Goal: Book appointment/travel/reservation

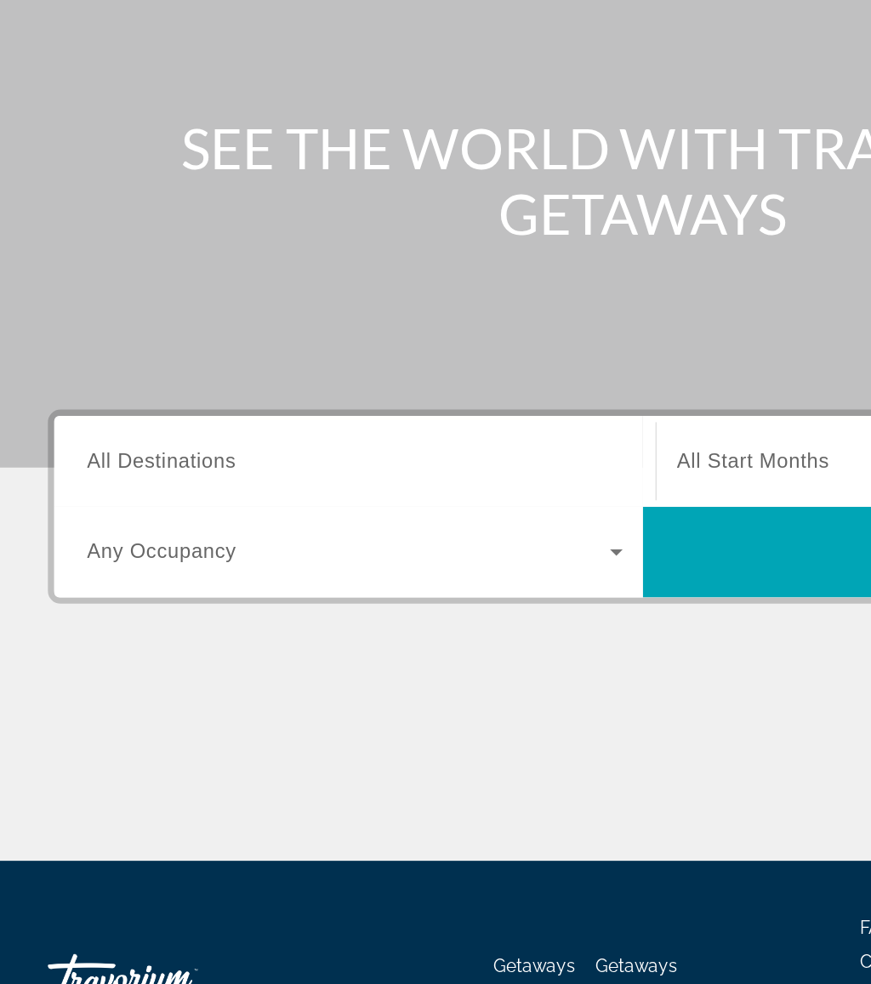
click at [156, 482] on div "Destination All Destinations" at bounding box center [241, 506] width 362 height 48
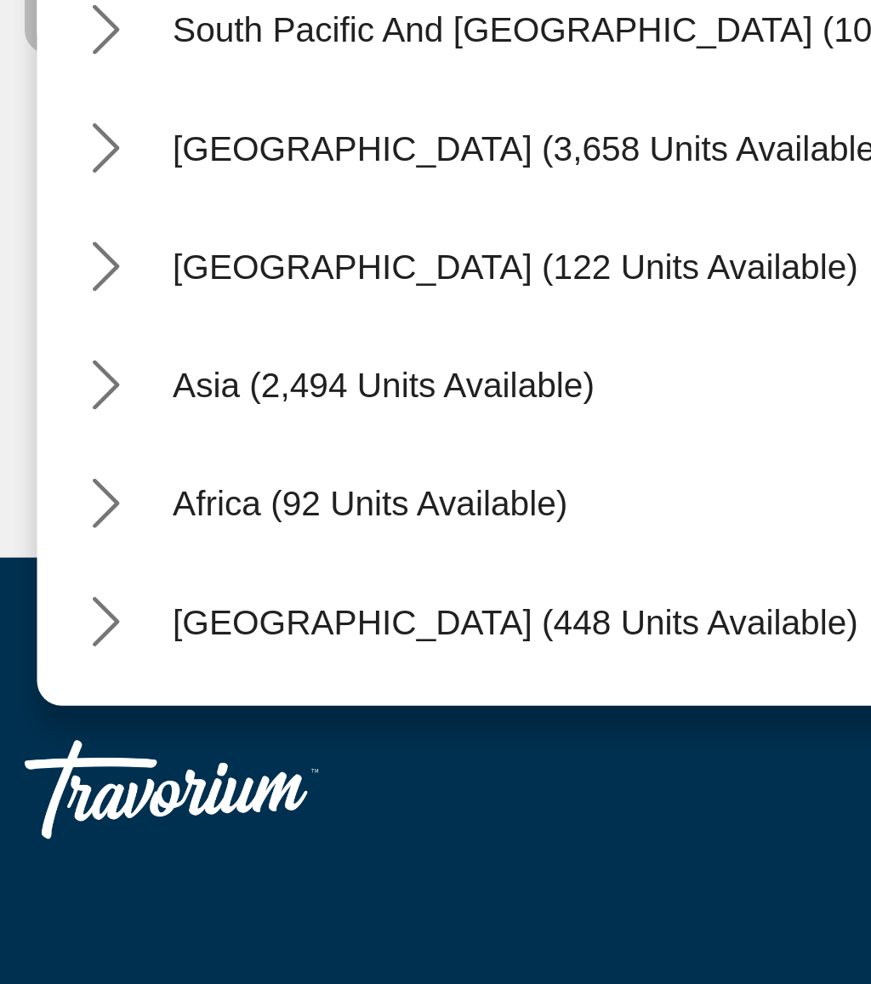
scroll to position [276, 0]
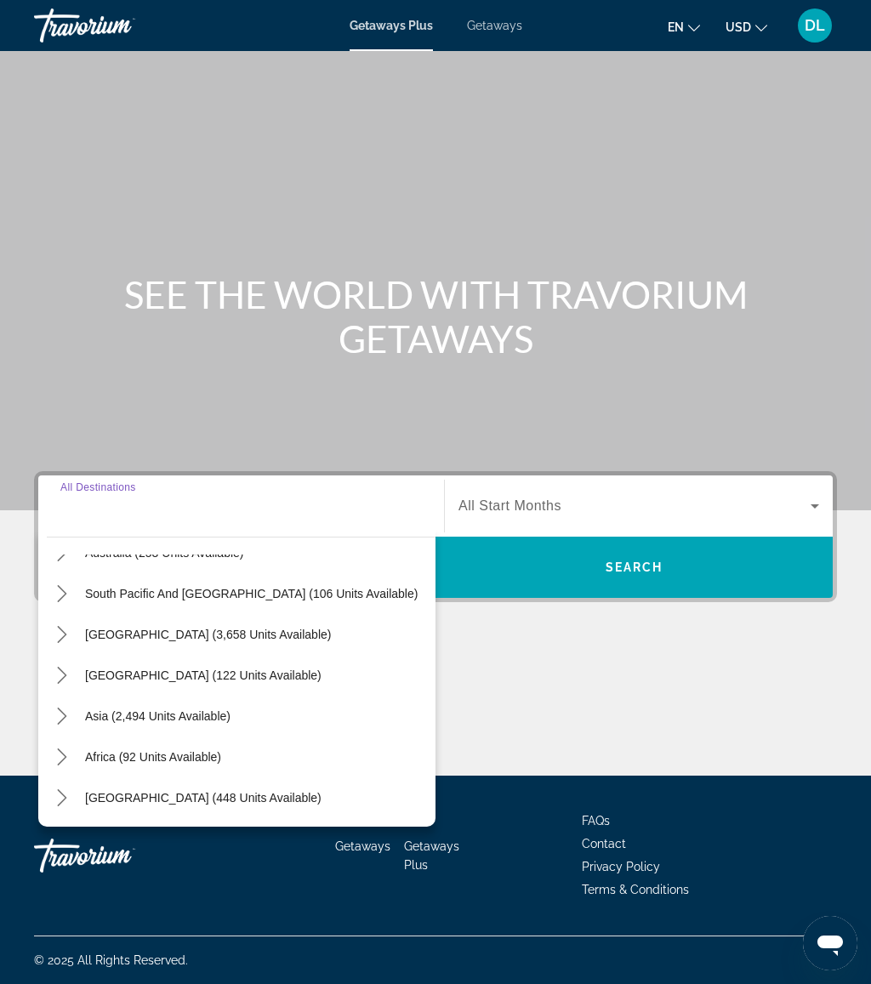
click at [493, 28] on span "Getaways" at bounding box center [494, 26] width 55 height 14
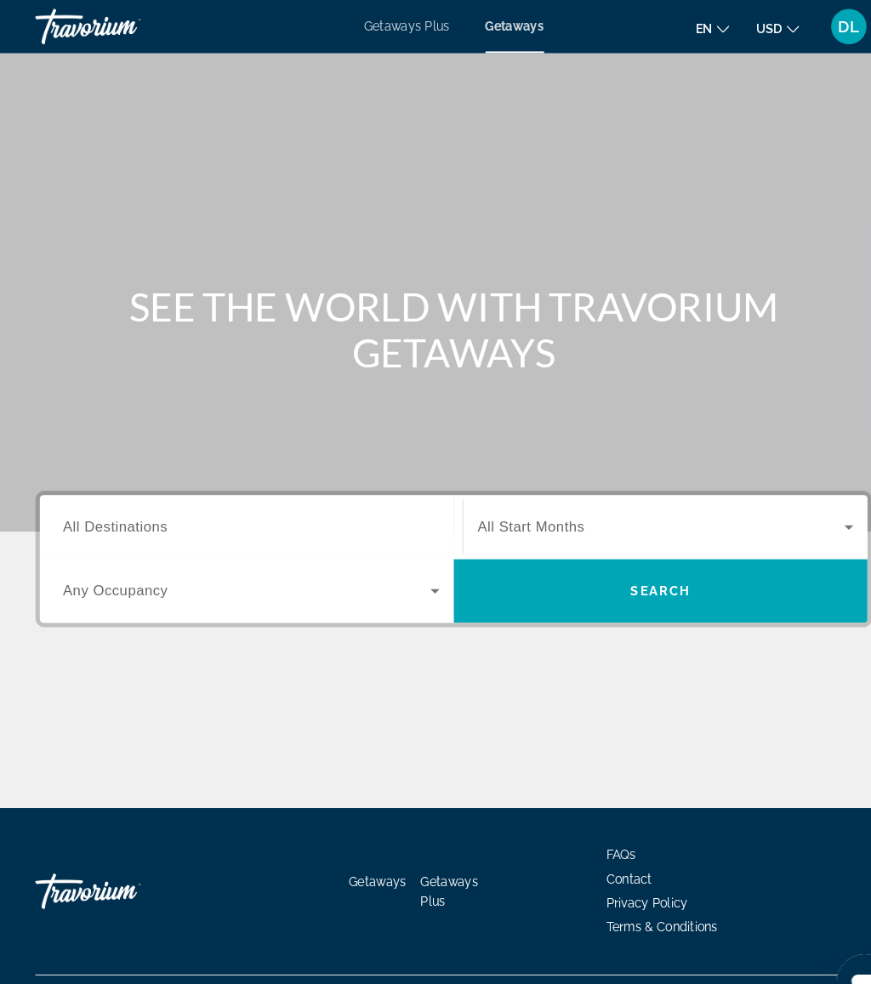
click at [272, 497] on input "Destination All Destinations" at bounding box center [241, 507] width 362 height 20
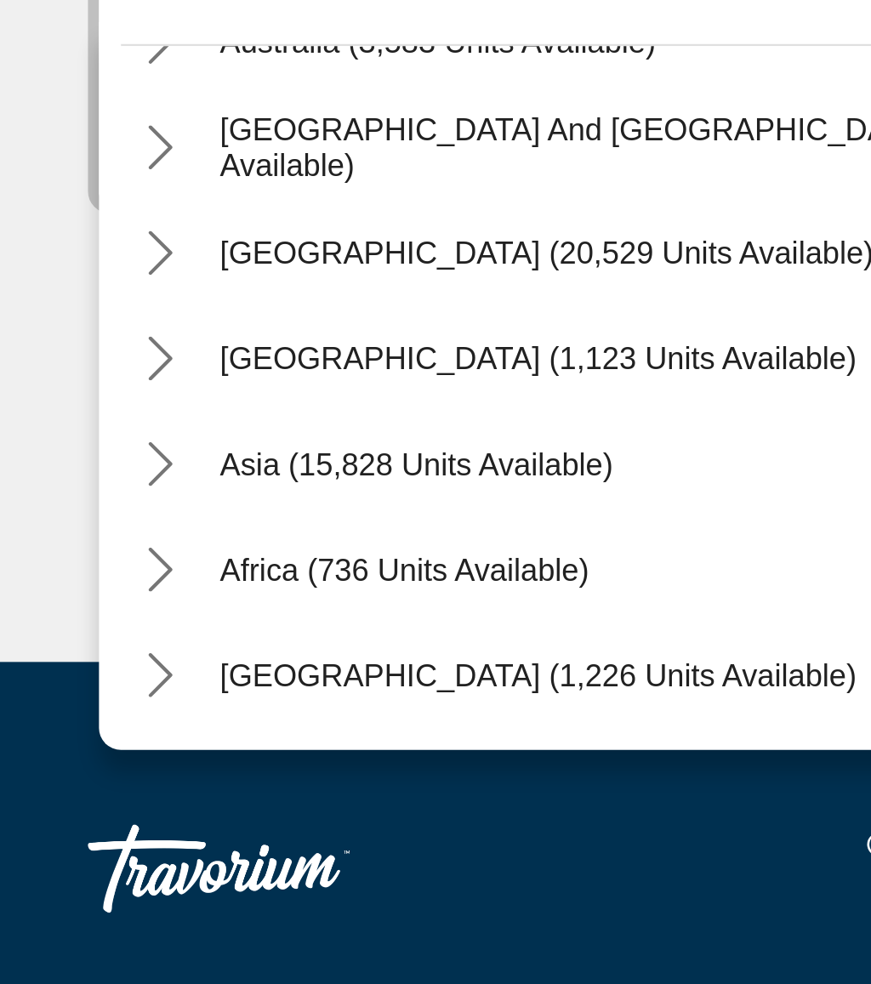
scroll to position [276, 0]
click at [65, 691] on icon "Toggle Asia (15,828 units available) submenu" at bounding box center [62, 699] width 17 height 17
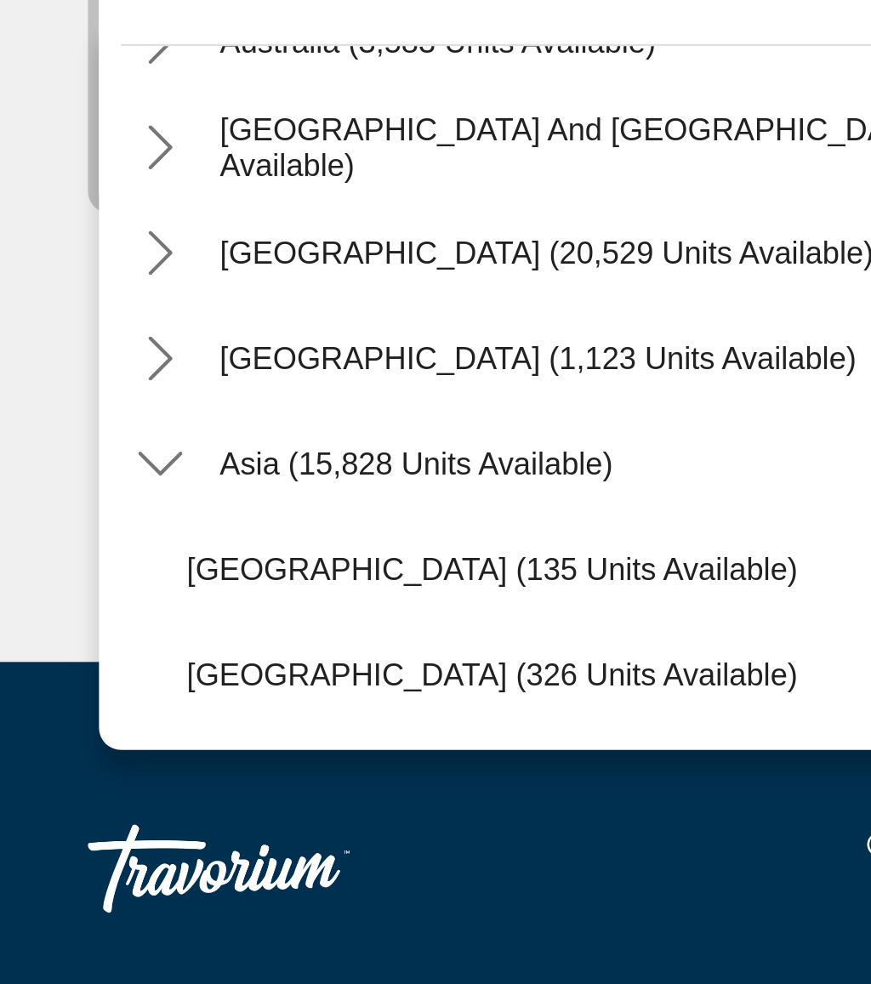
click at [68, 695] on icon "Toggle Asia (15,828 units available) submenu" at bounding box center [61, 699] width 17 height 9
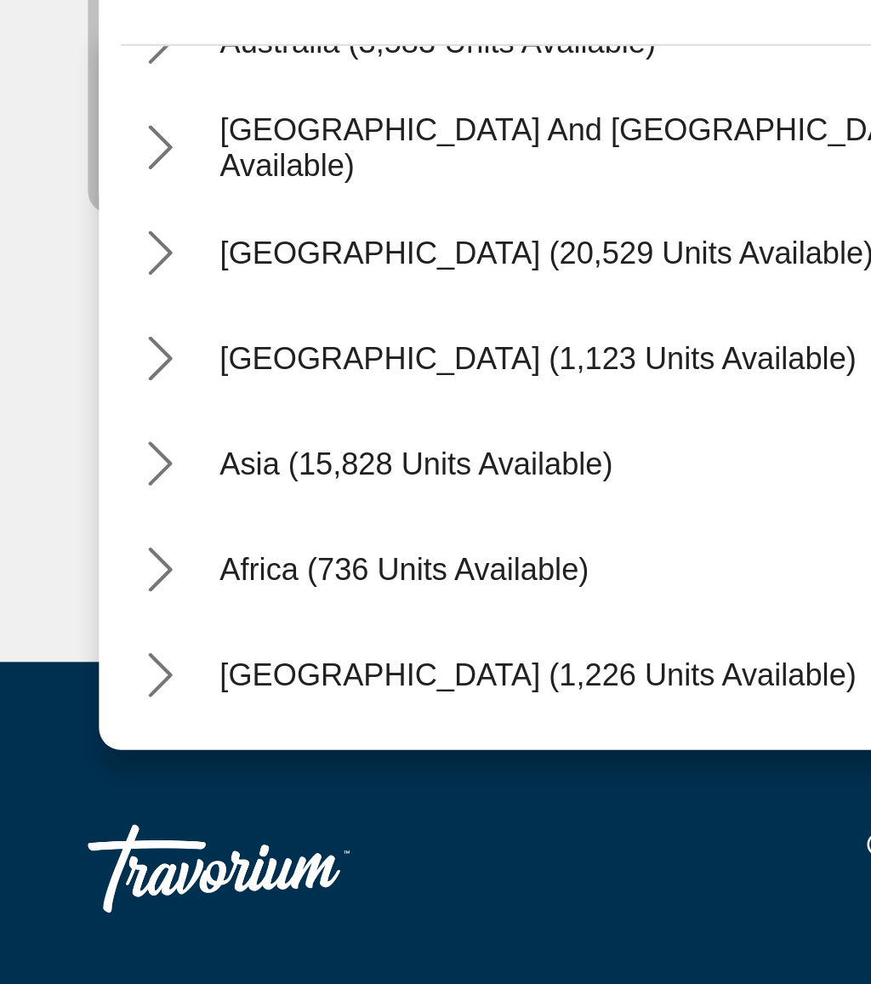
click at [62, 691] on icon "Toggle Asia (15,828 units available) submenu" at bounding box center [62, 699] width 17 height 17
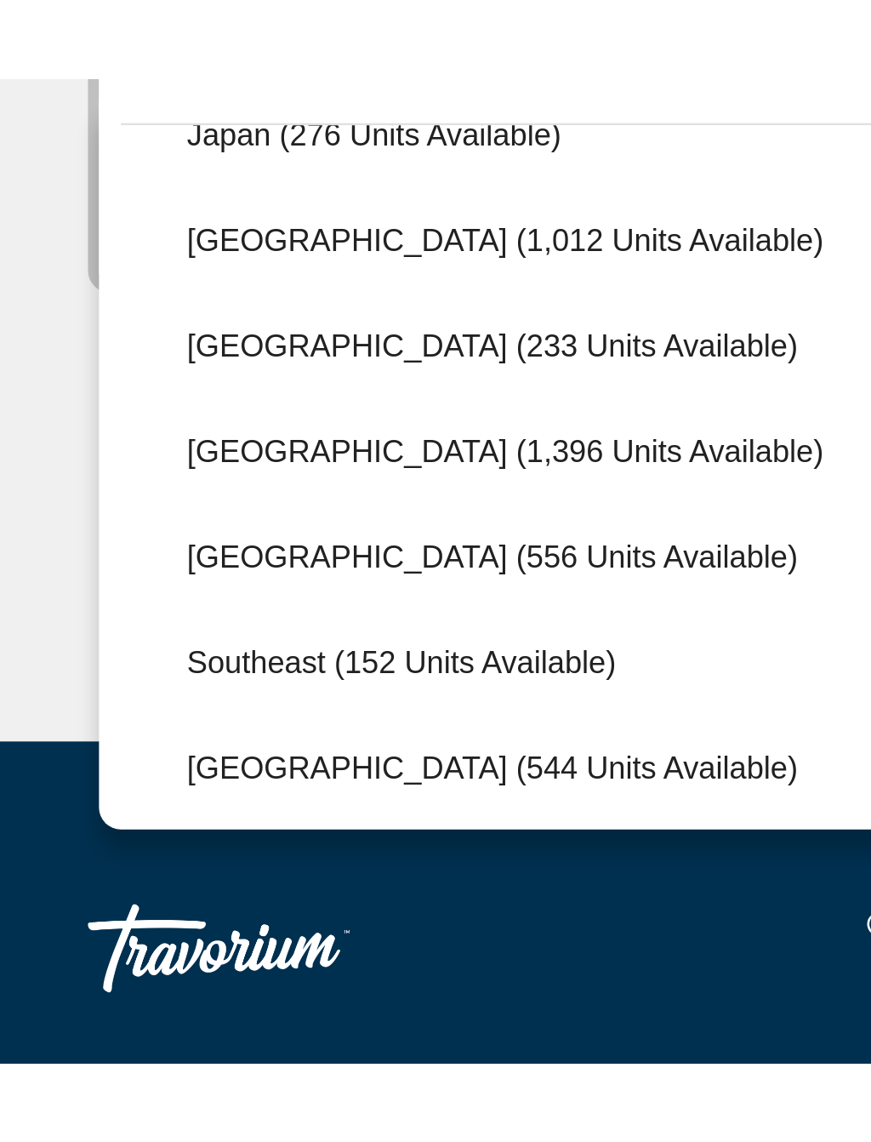
scroll to position [661, 0]
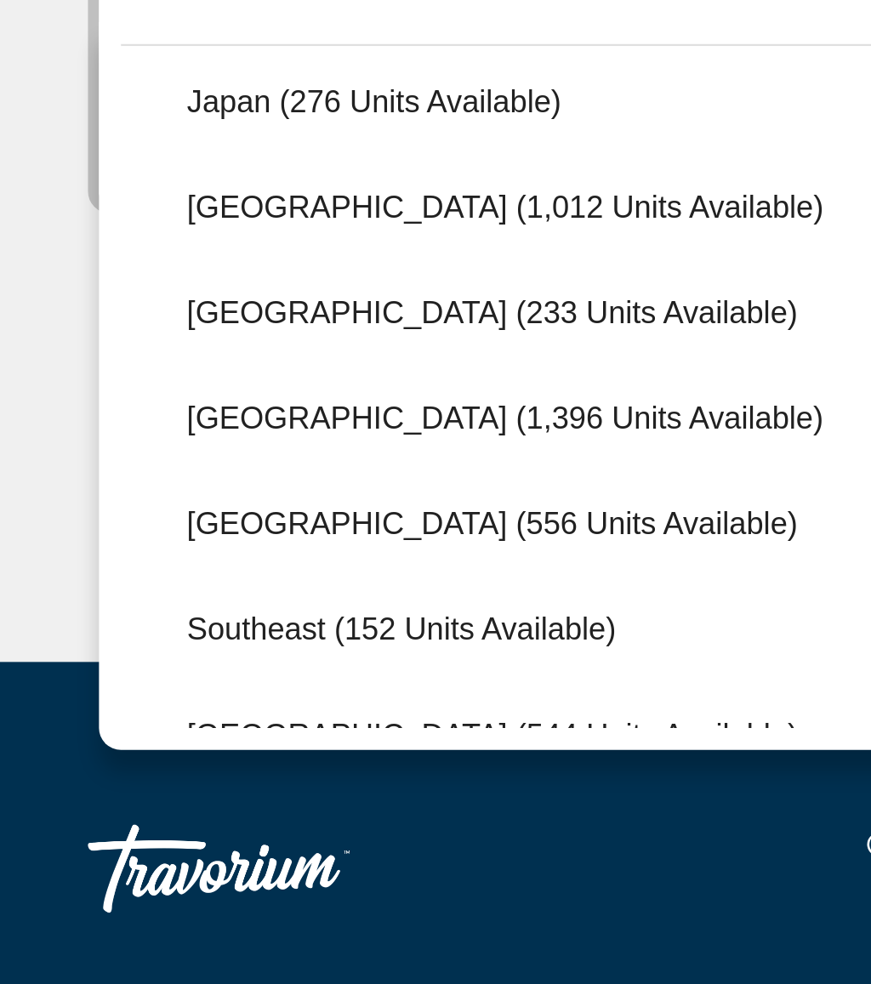
click at [189, 634] on span "[GEOGRAPHIC_DATA] (233 units available)" at bounding box center [190, 641] width 236 height 14
type input "**********"
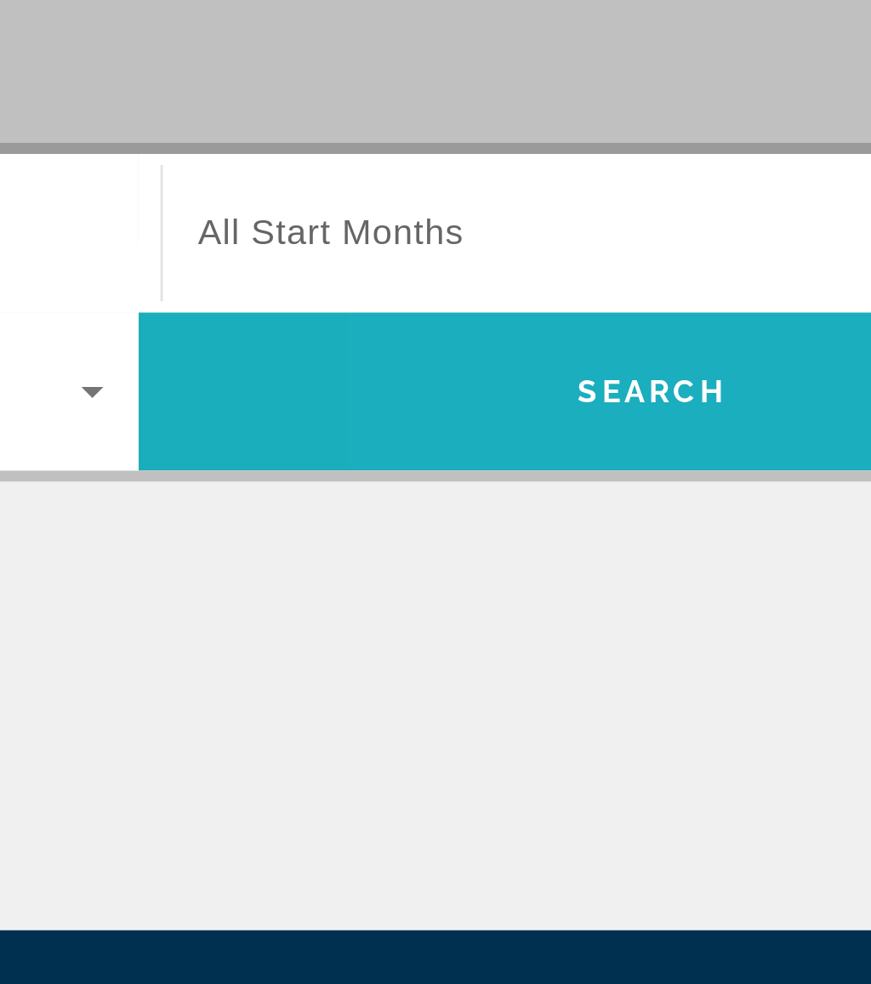
click at [606, 561] on span "Search" at bounding box center [635, 568] width 58 height 14
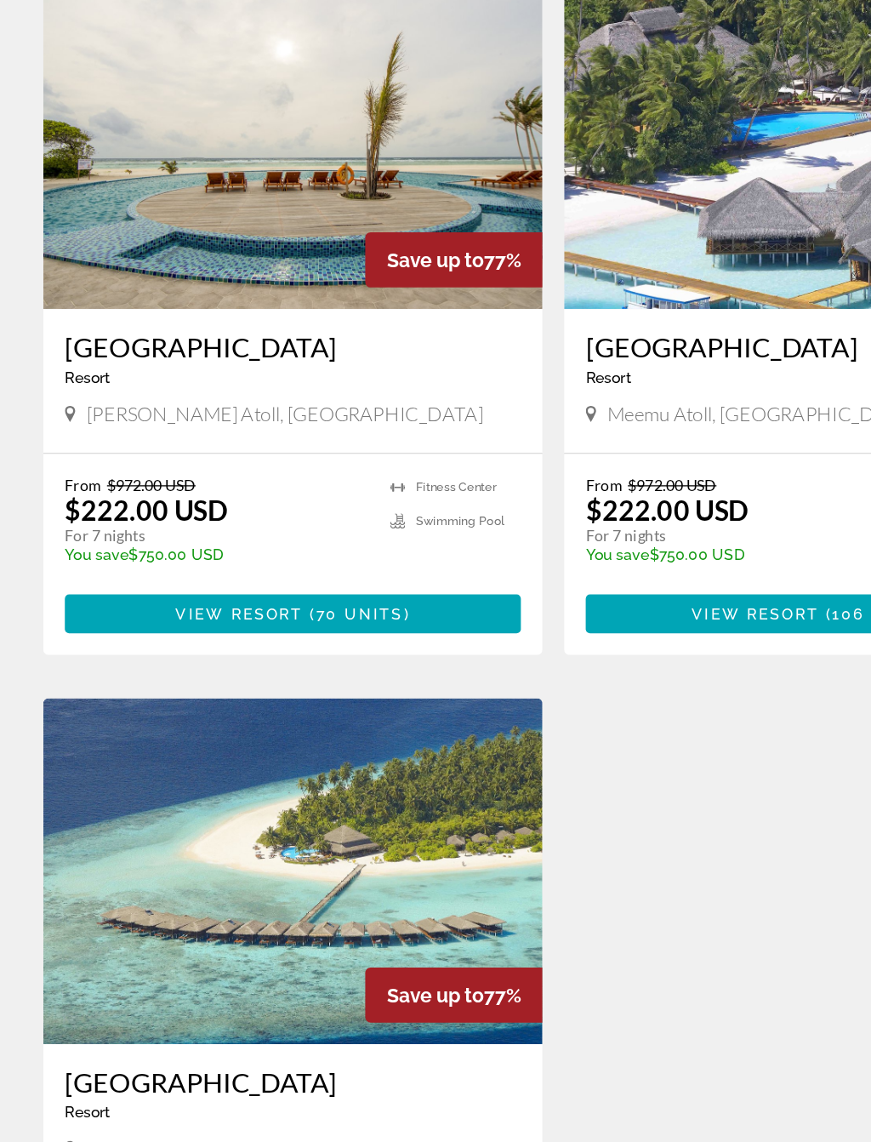
scroll to position [4, 0]
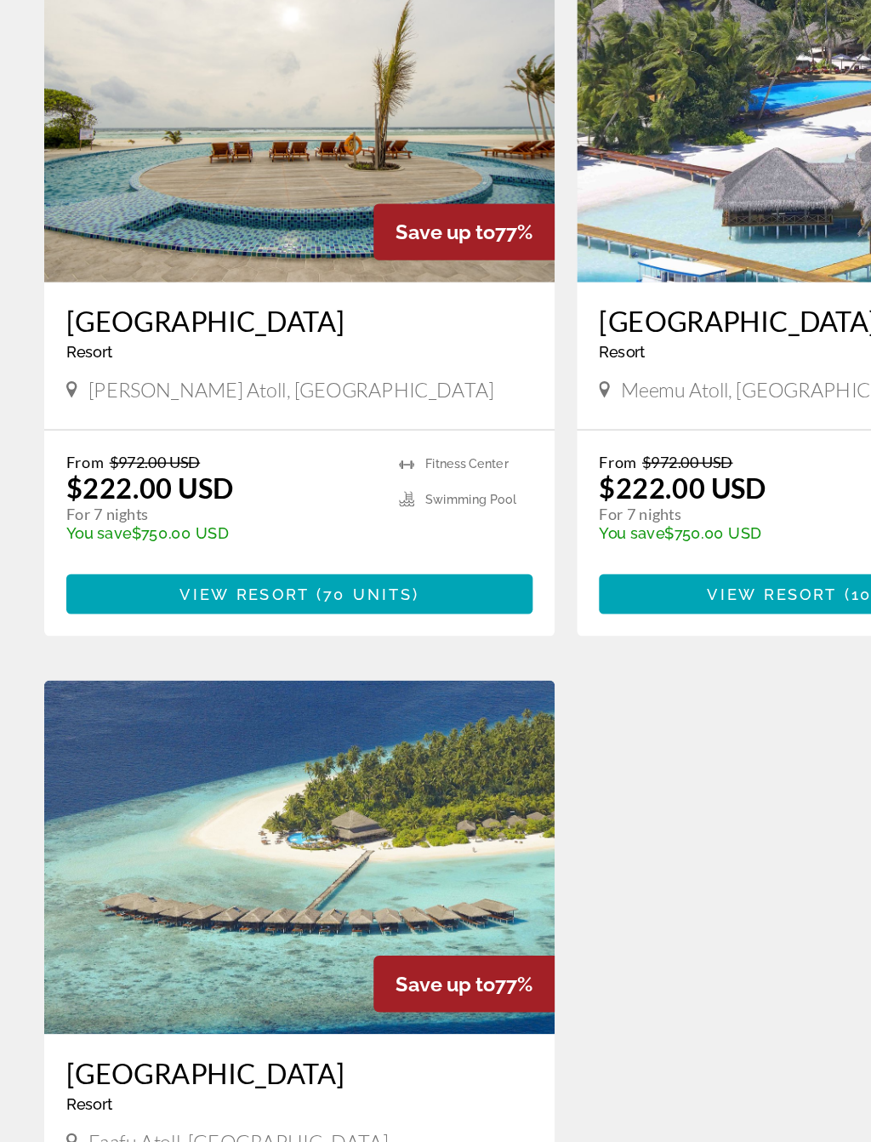
click at [315, 714] on span "70 units" at bounding box center [283, 721] width 69 height 14
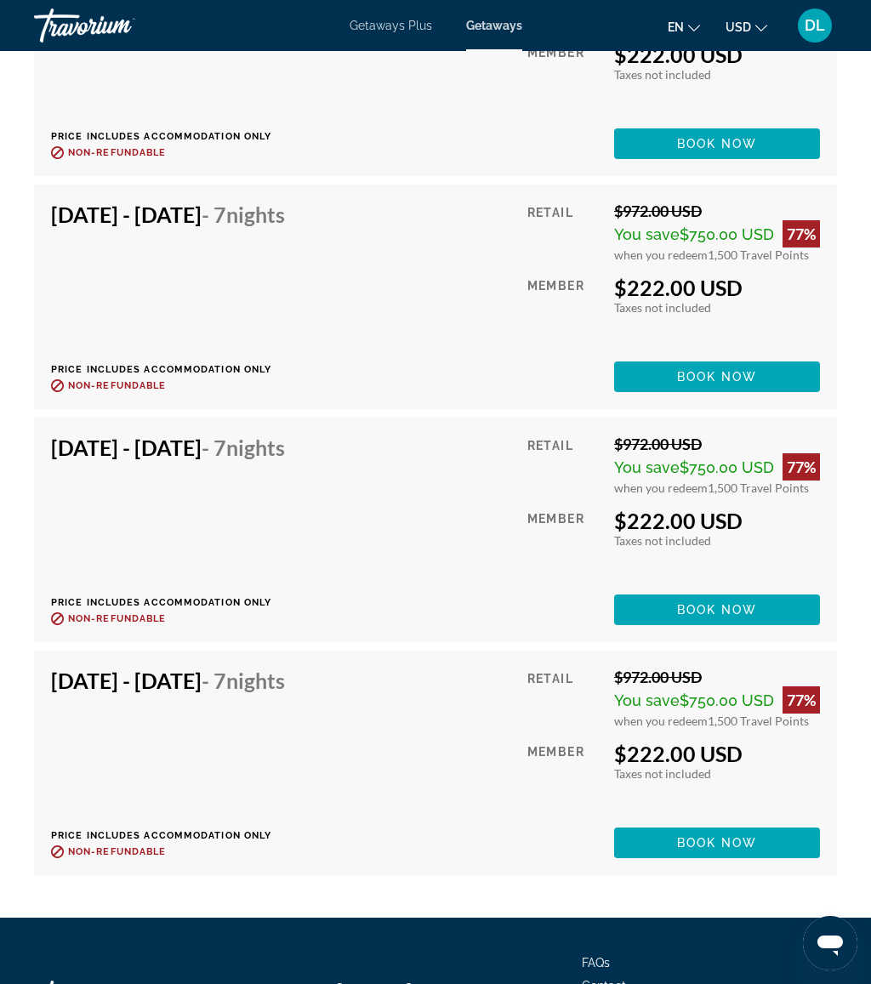
scroll to position [11828, 0]
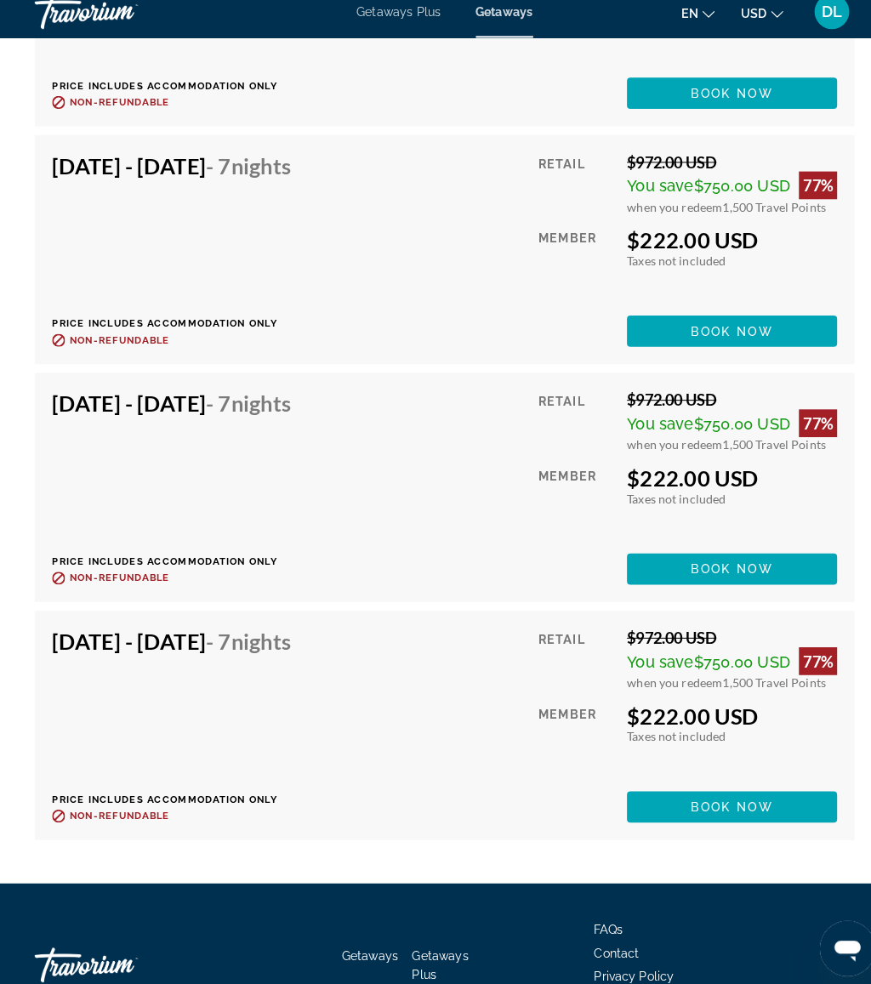
click at [735, 565] on span "Book now" at bounding box center [717, 572] width 81 height 14
